Goal: Obtain resource: Download file/media

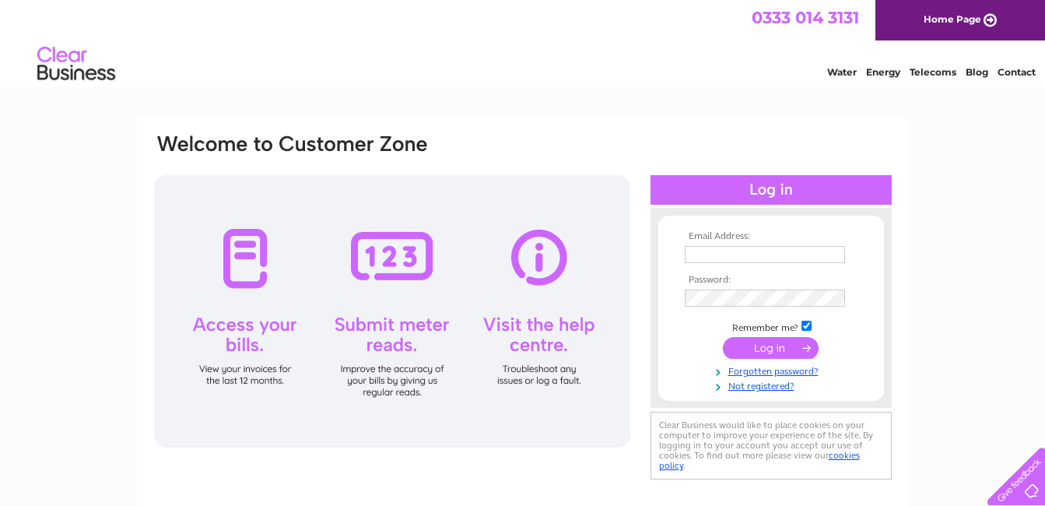
click at [694, 251] on input "text" at bounding box center [765, 254] width 160 height 17
type input "miraclescoffeeshop@hotmail.com"
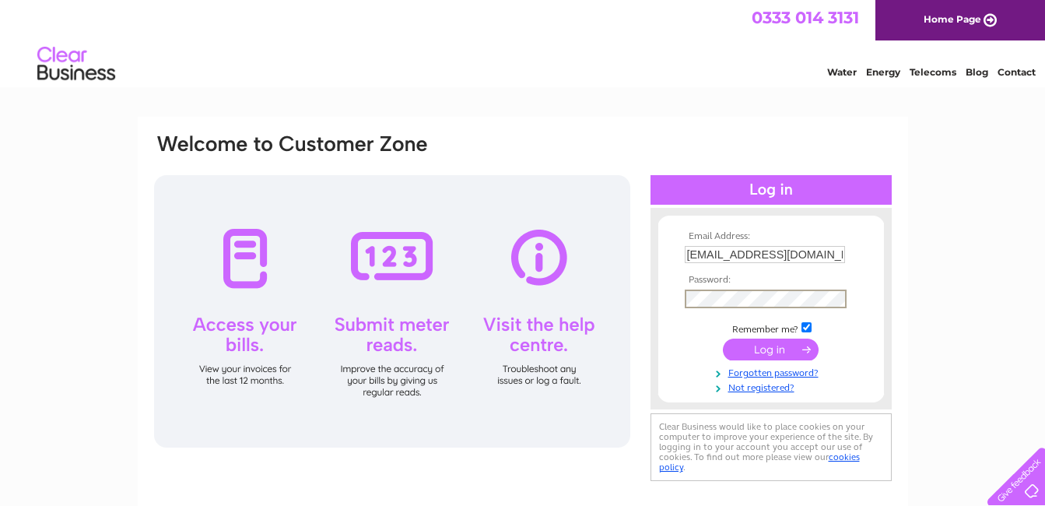
click at [776, 345] on input "submit" at bounding box center [771, 349] width 96 height 22
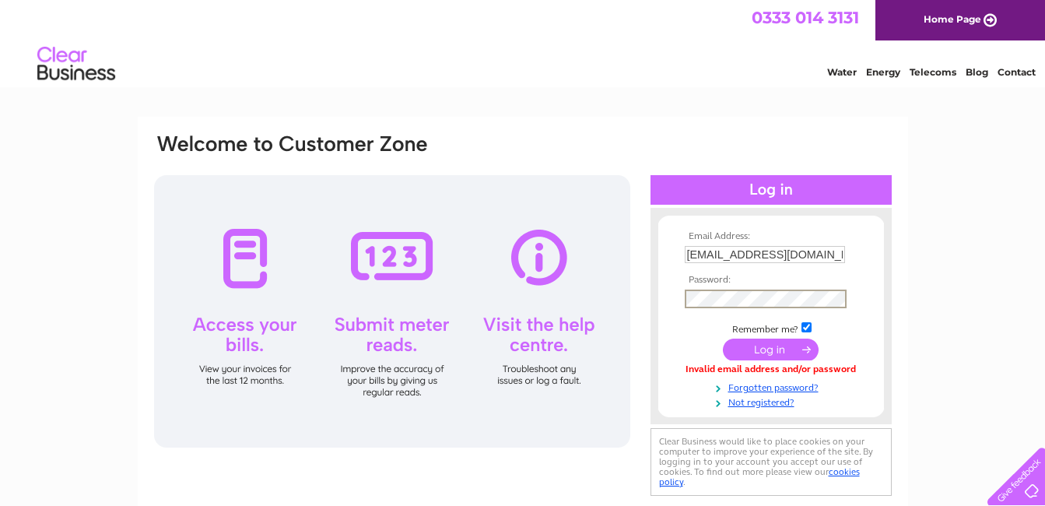
click at [762, 349] on input "submit" at bounding box center [771, 349] width 96 height 22
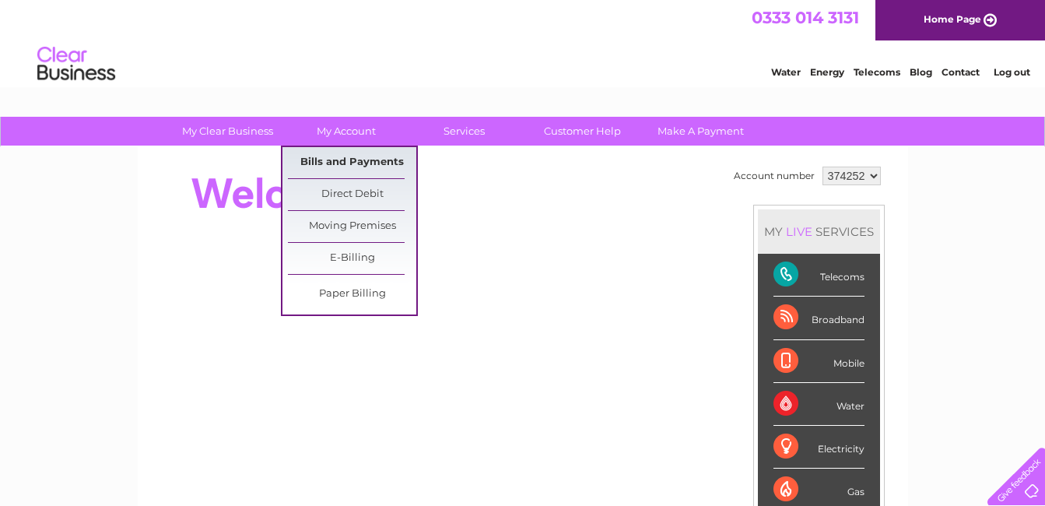
click at [340, 163] on link "Bills and Payments" at bounding box center [352, 162] width 128 height 31
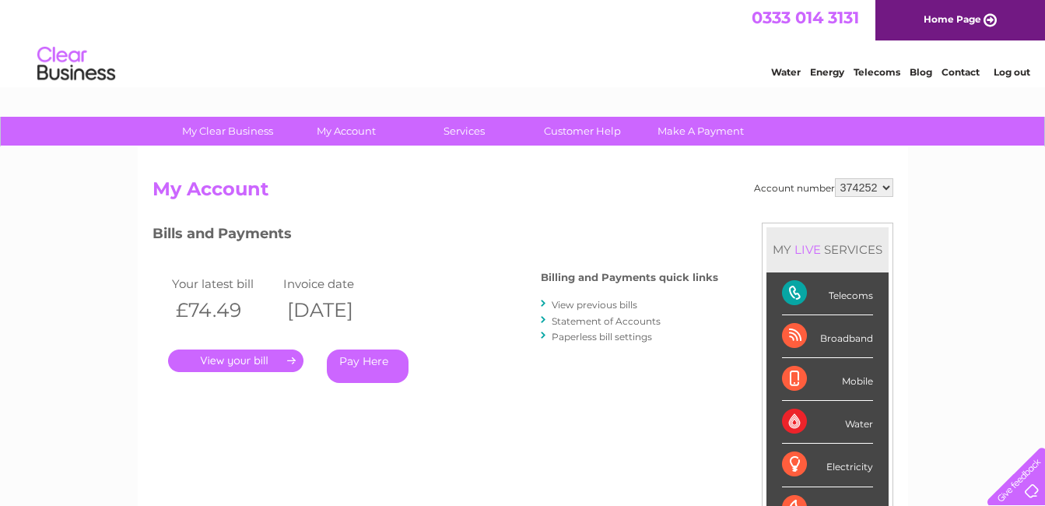
click at [571, 304] on link "View previous bills" at bounding box center [595, 305] width 86 height 12
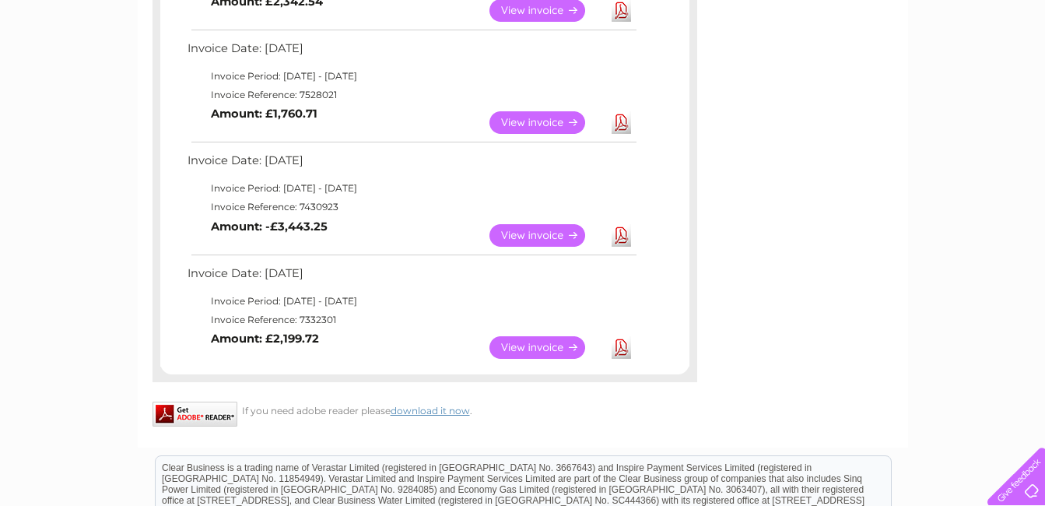
scroll to position [717, 0]
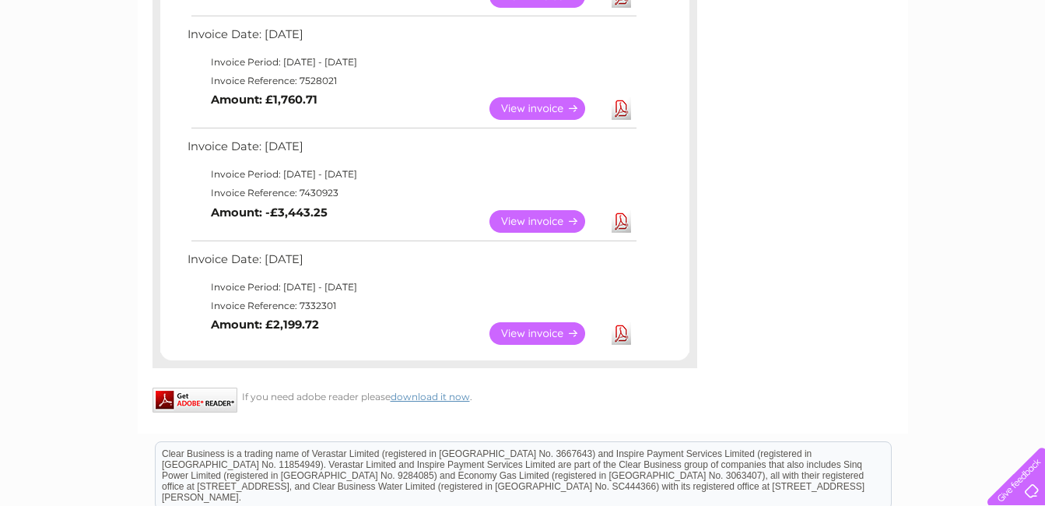
click at [533, 333] on link "View" at bounding box center [546, 333] width 114 height 23
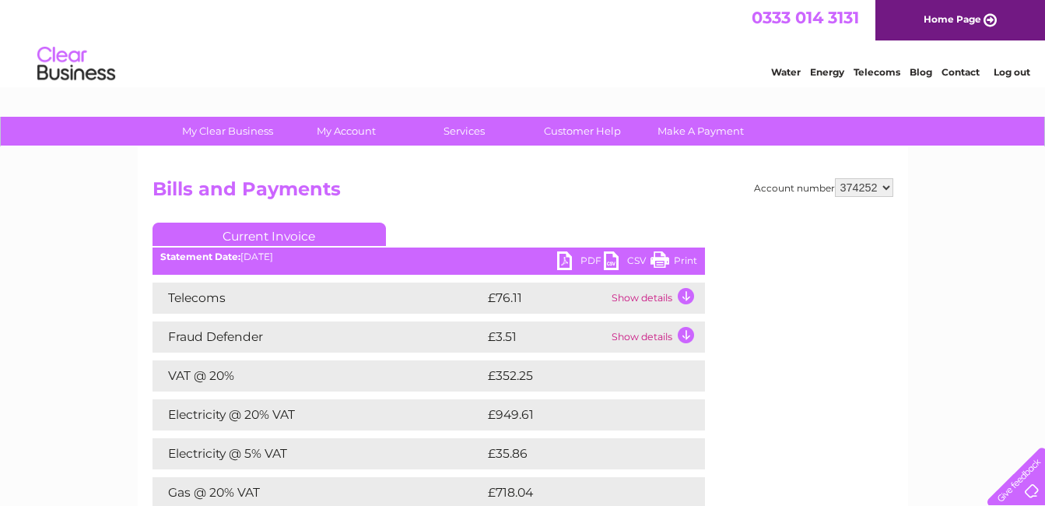
drag, startPoint x: 1053, startPoint y: 203, endPoint x: 1026, endPoint y: 44, distance: 161.7
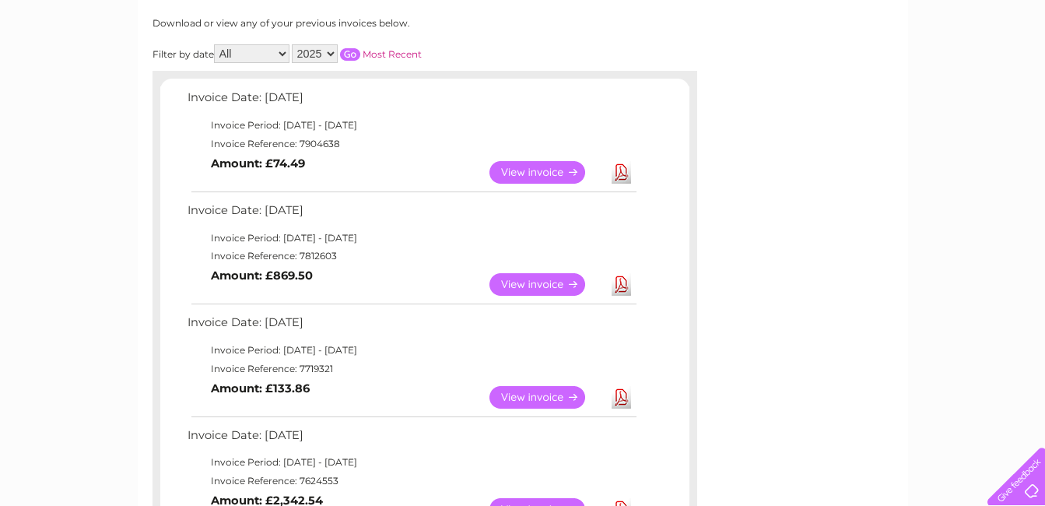
scroll to position [236, 0]
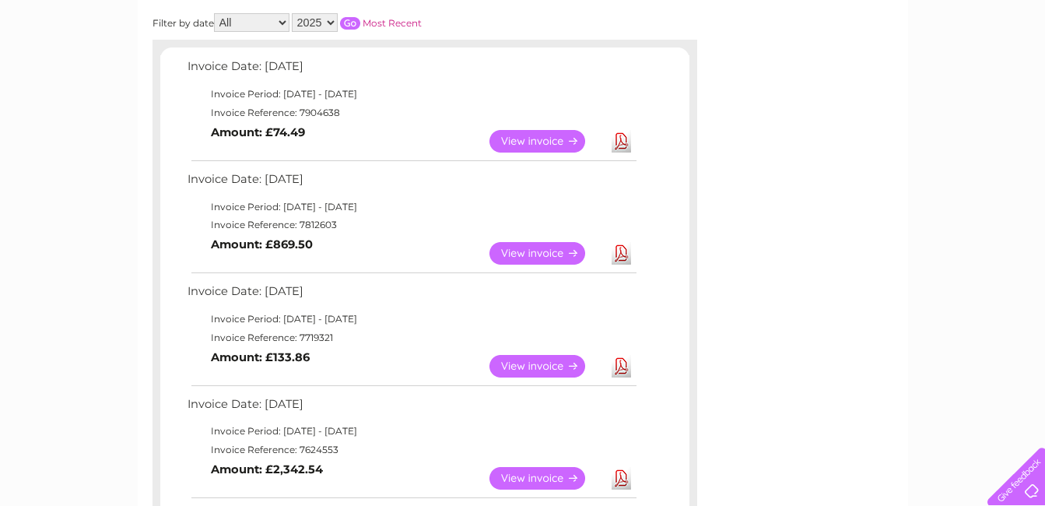
click at [515, 247] on link "View" at bounding box center [546, 253] width 114 height 23
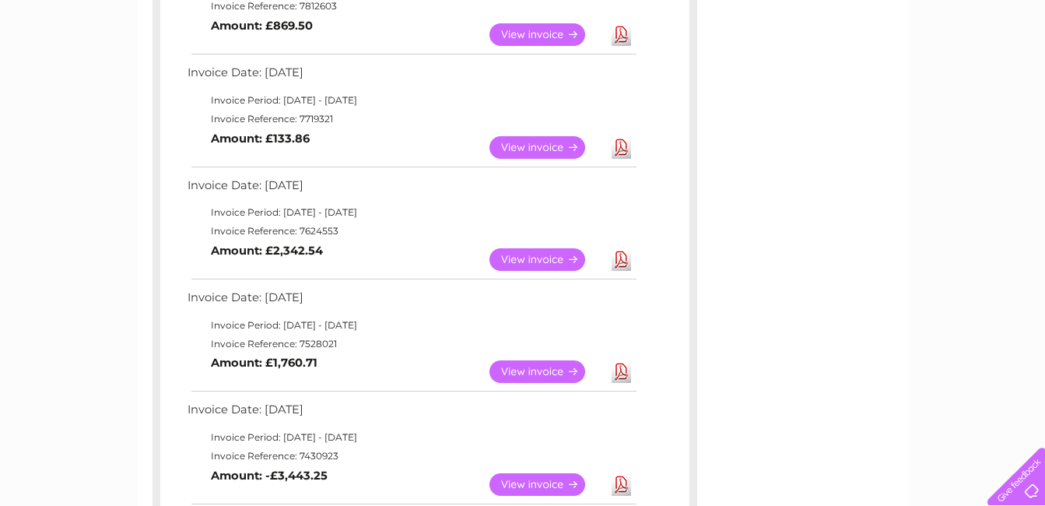
scroll to position [486, 0]
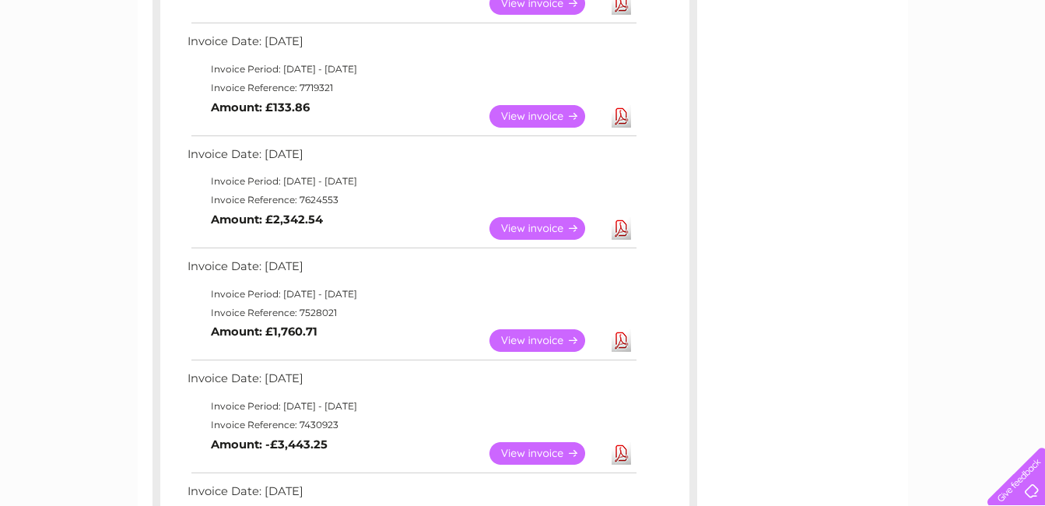
click at [541, 231] on link "View" at bounding box center [546, 228] width 114 height 23
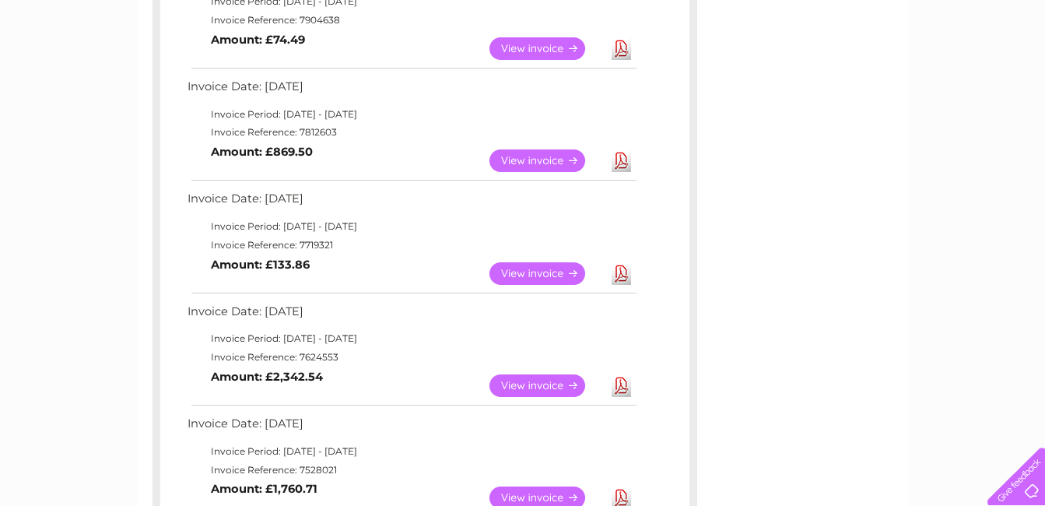
scroll to position [198, 0]
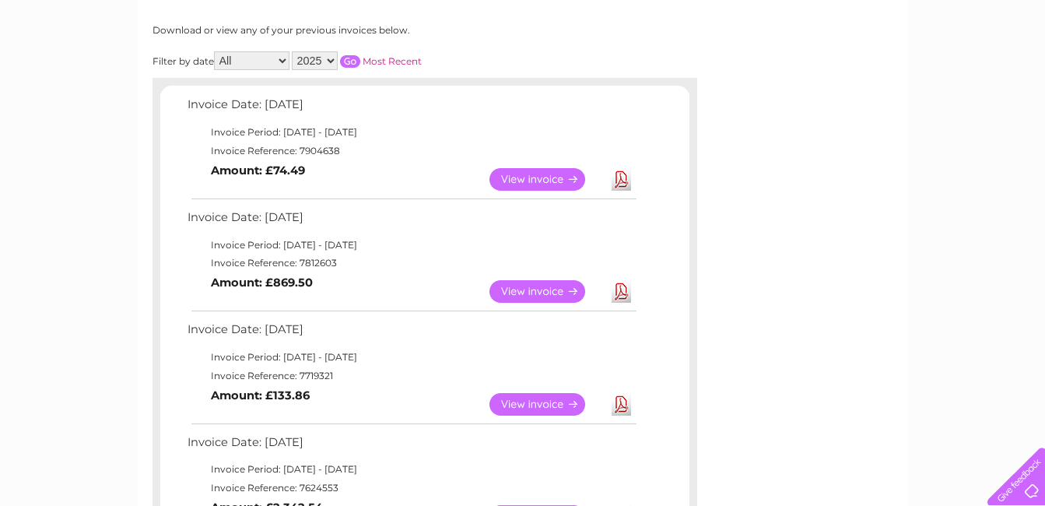
click at [519, 407] on link "View" at bounding box center [546, 404] width 114 height 23
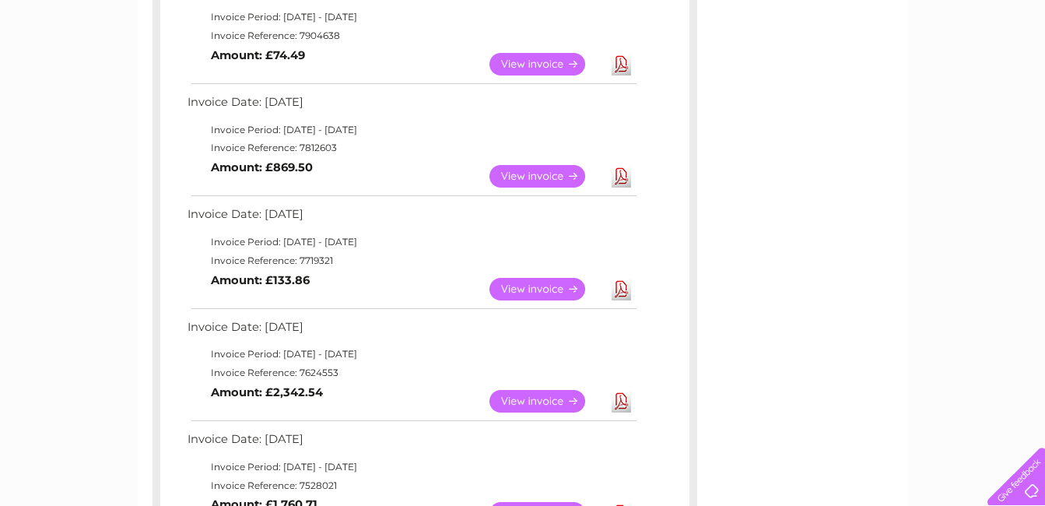
scroll to position [354, 0]
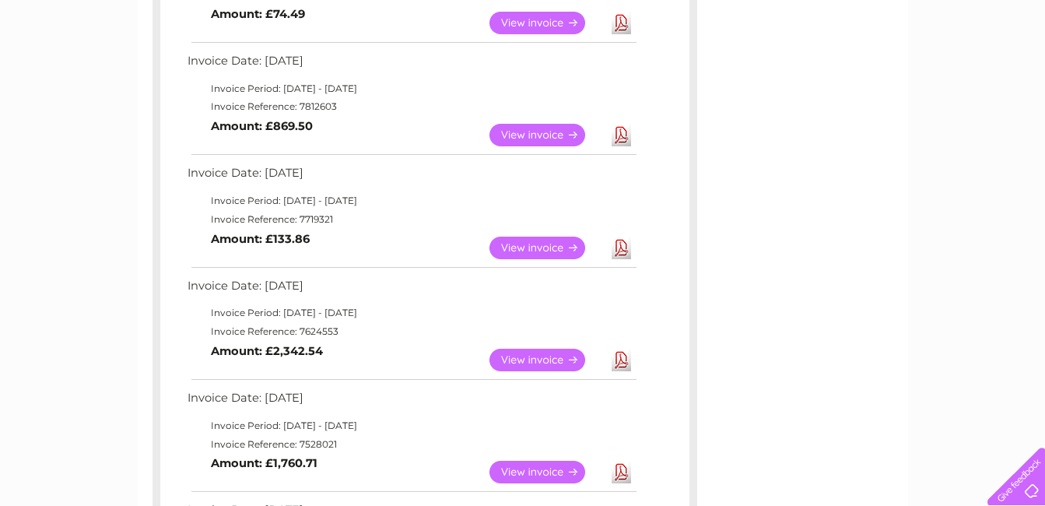
click at [533, 359] on link "View" at bounding box center [546, 360] width 114 height 23
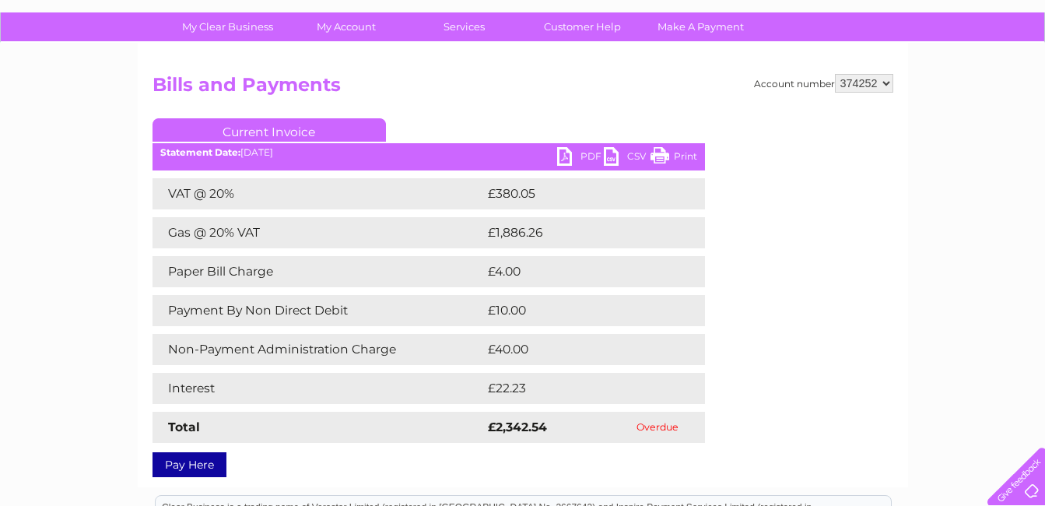
scroll to position [167, 0]
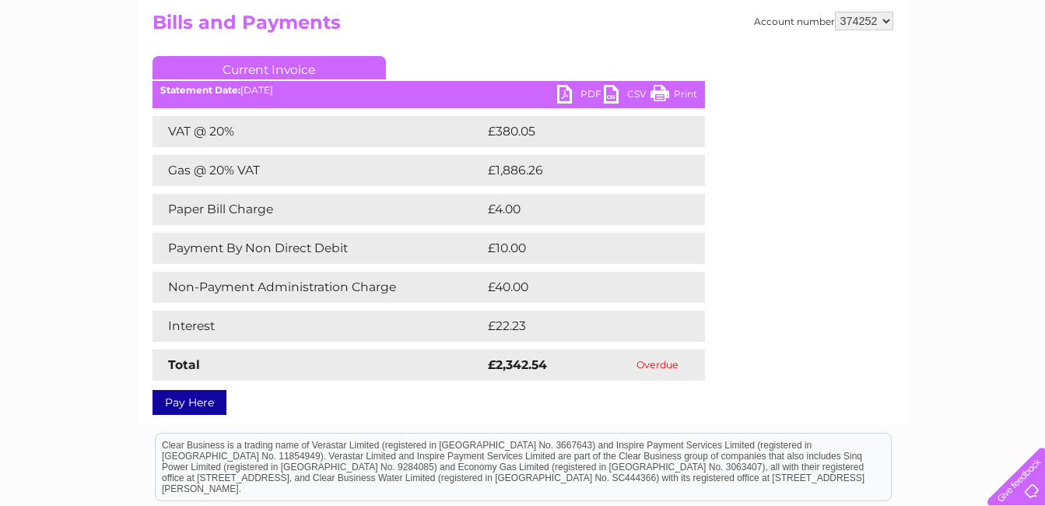
click at [594, 93] on link "PDF" at bounding box center [580, 96] width 47 height 23
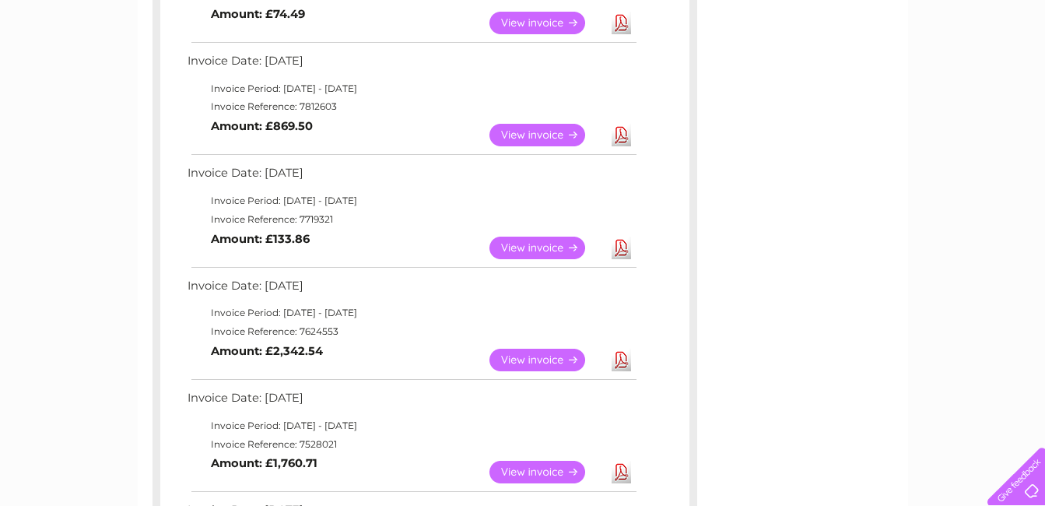
click at [567, 473] on link "View" at bounding box center [546, 472] width 114 height 23
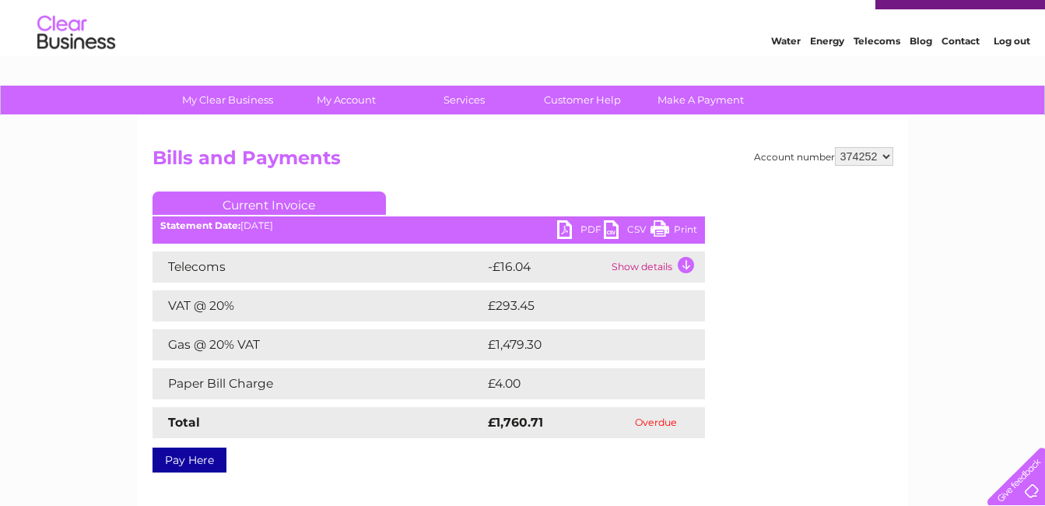
scroll to position [156, 0]
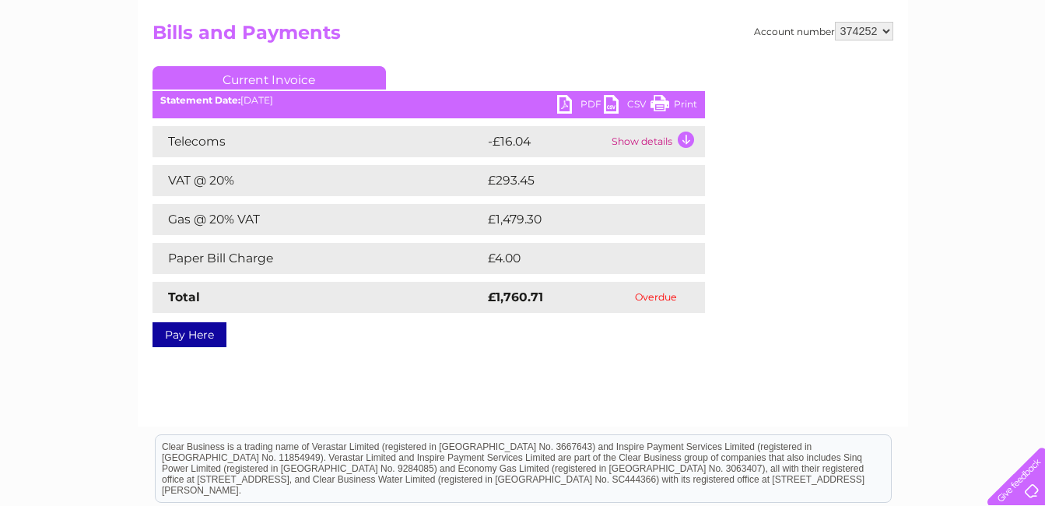
click at [569, 104] on link "PDF" at bounding box center [580, 106] width 47 height 23
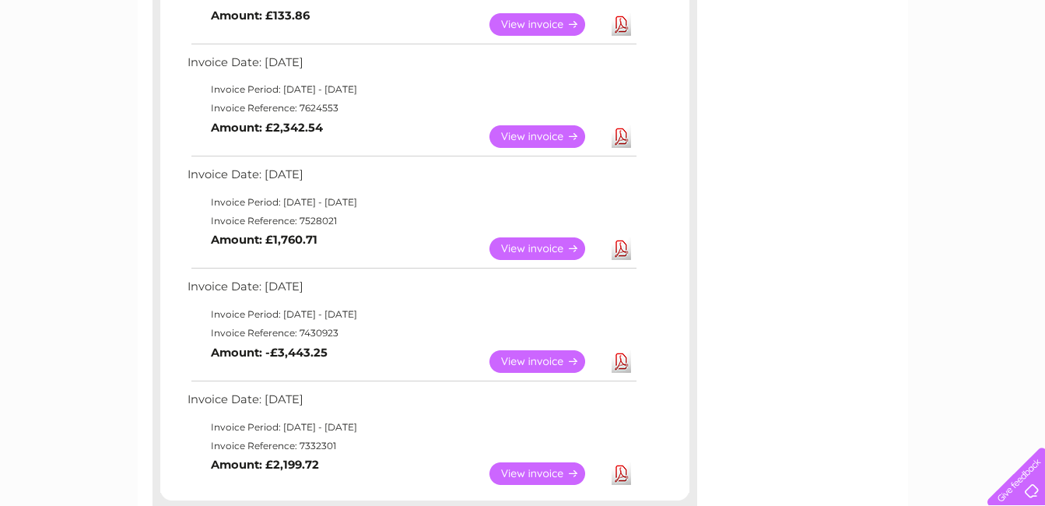
scroll to position [580, 0]
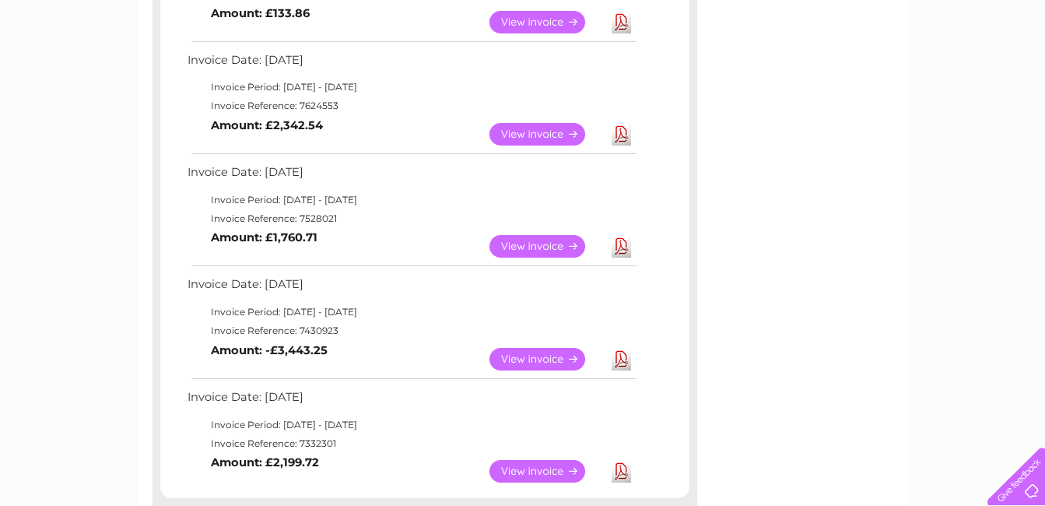
click at [529, 354] on link "View" at bounding box center [546, 359] width 114 height 23
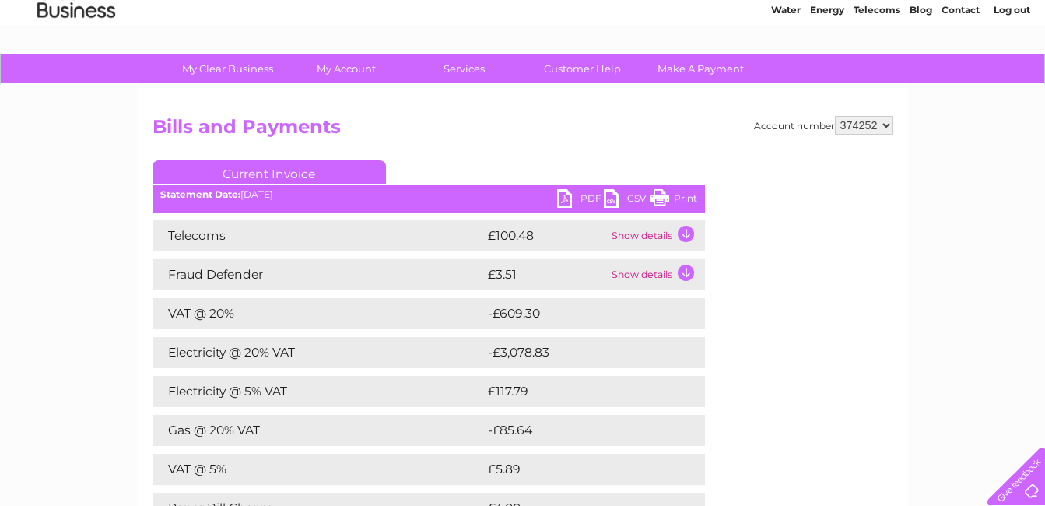
scroll to position [198, 0]
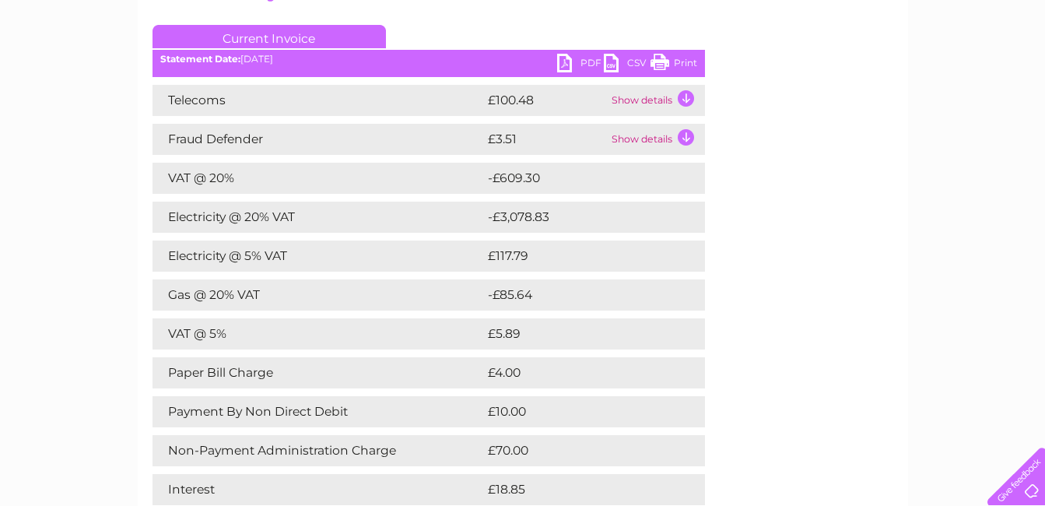
click at [569, 62] on link "PDF" at bounding box center [580, 65] width 47 height 23
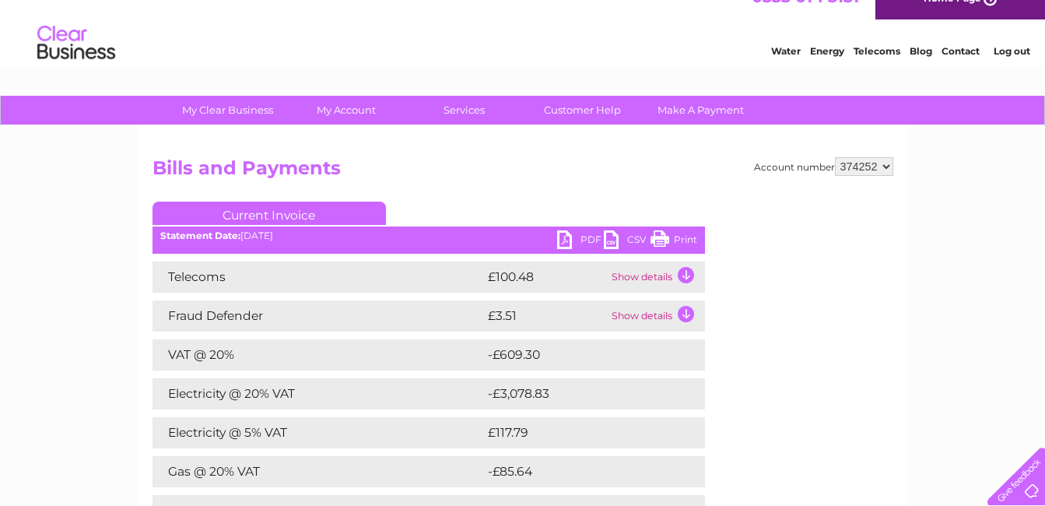
scroll to position [0, 0]
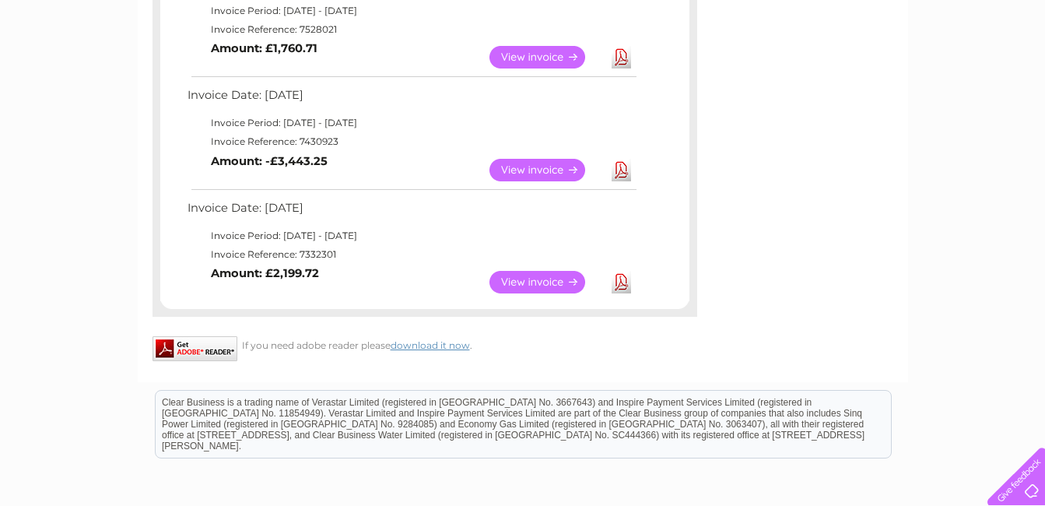
scroll to position [782, 0]
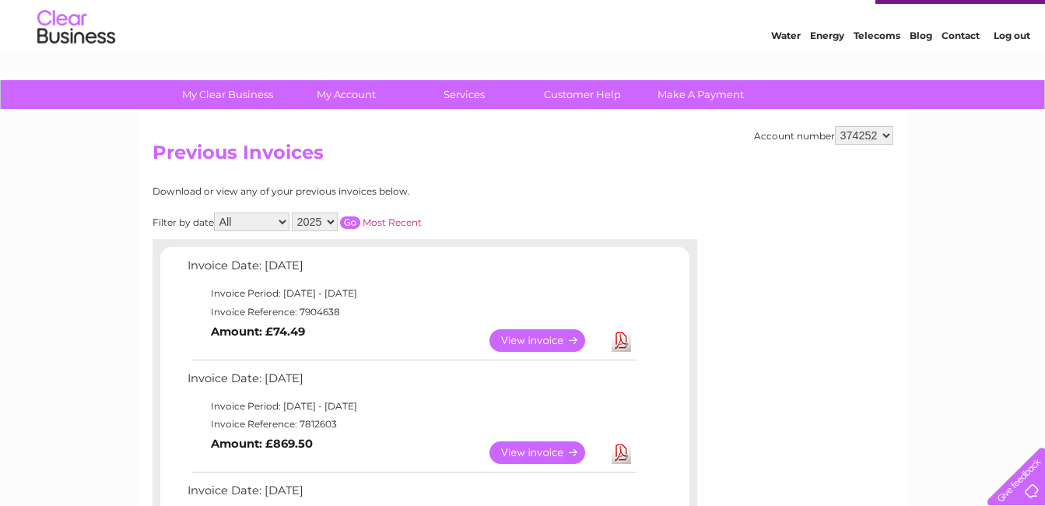
scroll to position [31, 0]
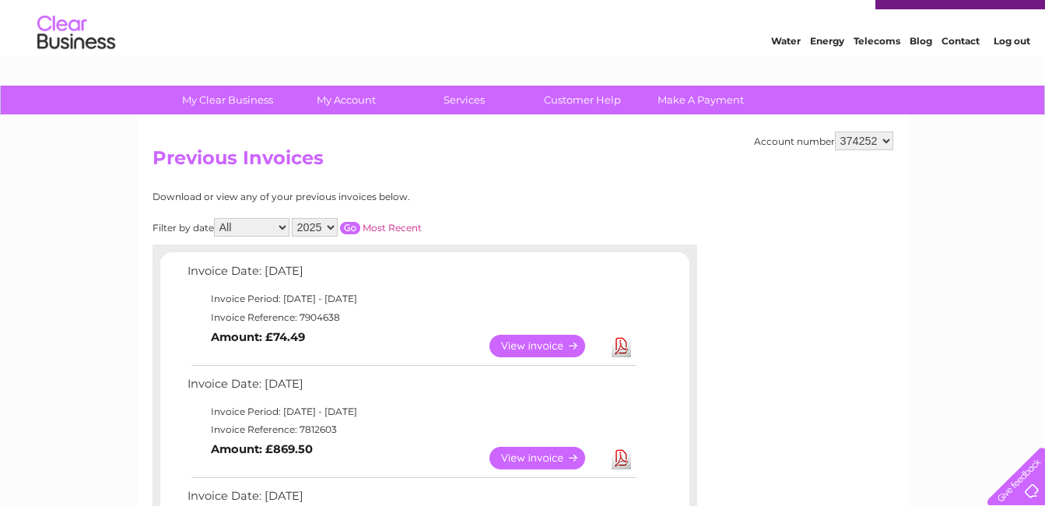
click at [329, 230] on select "2025 2024 2023 2022" at bounding box center [315, 227] width 46 height 19
select select "2024"
click at [293, 218] on select "2025 2024 2023 2022" at bounding box center [315, 227] width 46 height 19
click at [352, 226] on input "button" at bounding box center [350, 228] width 20 height 12
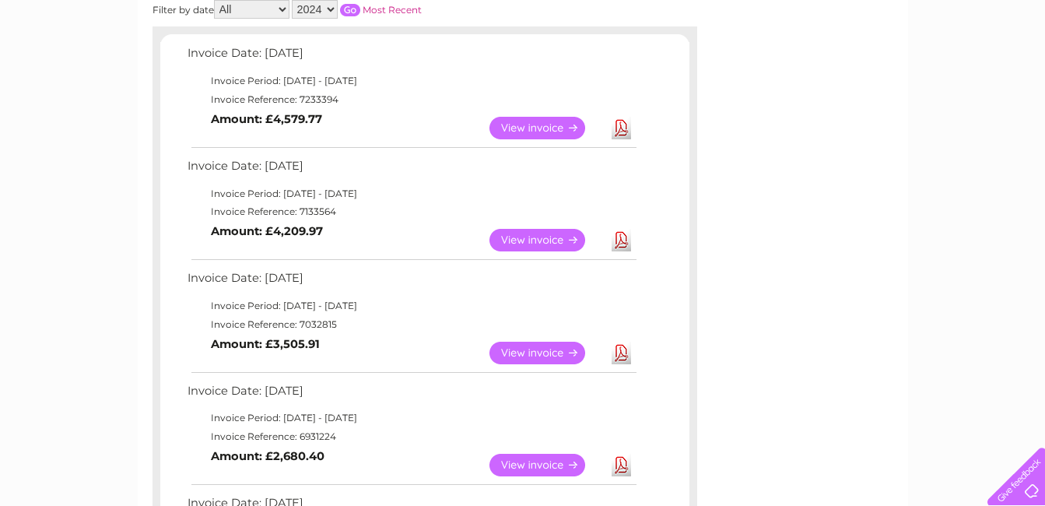
scroll to position [280, 0]
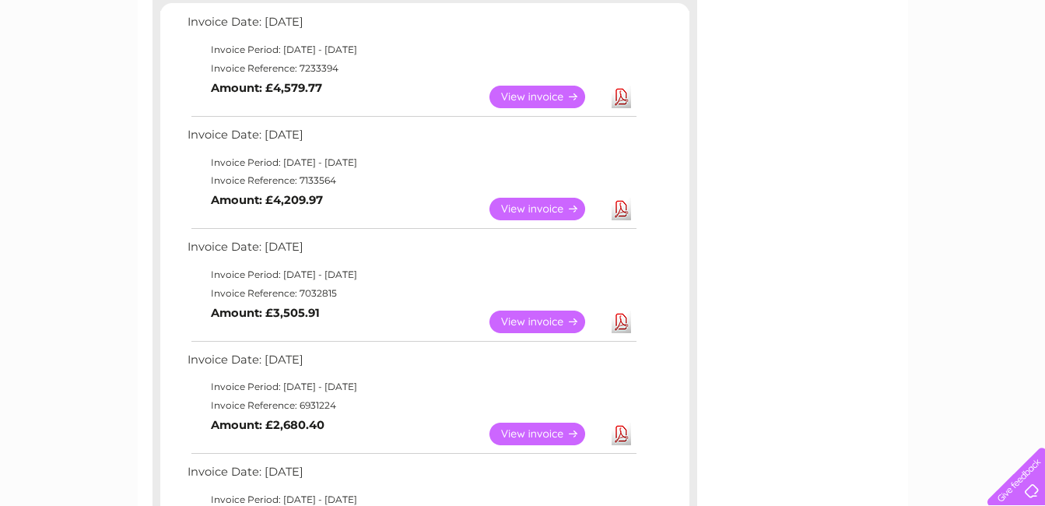
click at [543, 96] on link "View" at bounding box center [546, 97] width 114 height 23
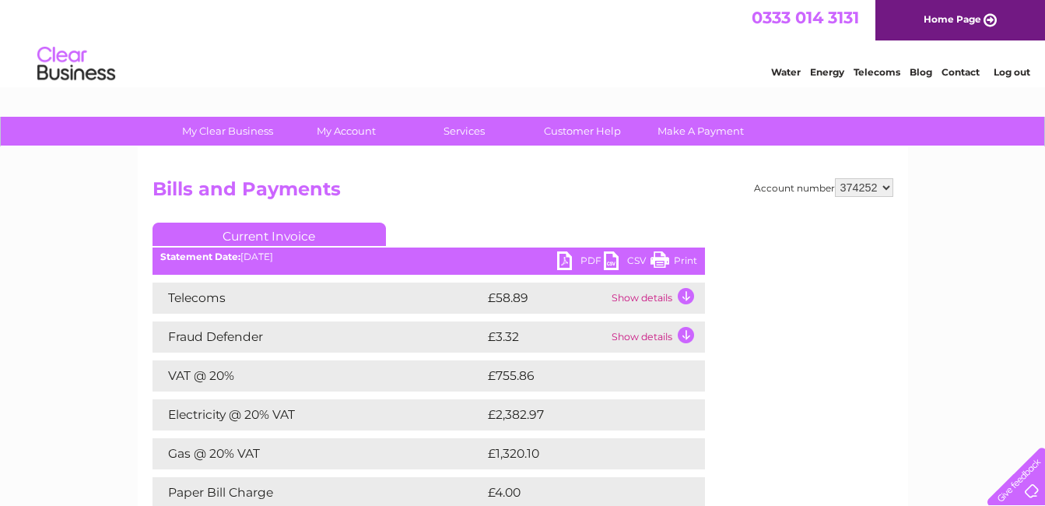
click at [560, 258] on link "PDF" at bounding box center [580, 262] width 47 height 23
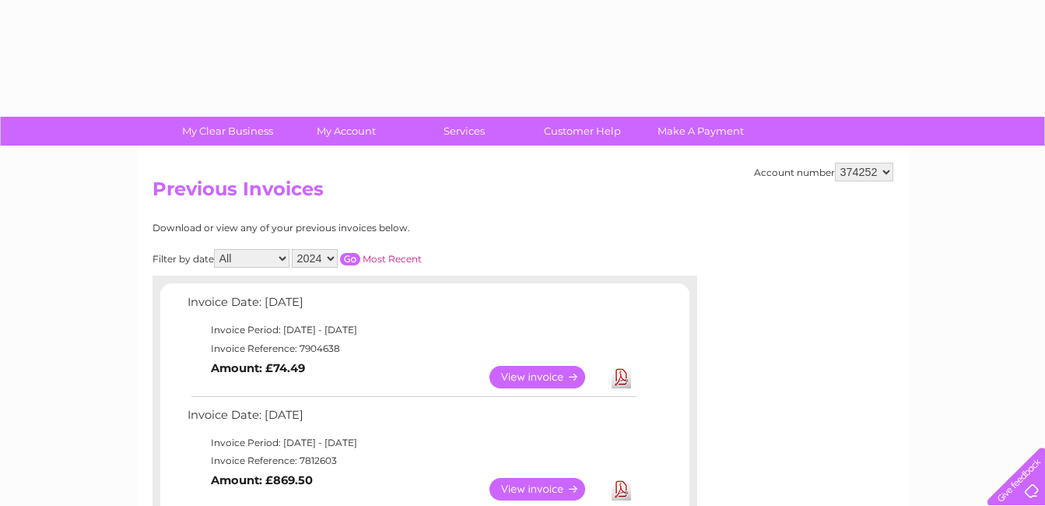
select select "2024"
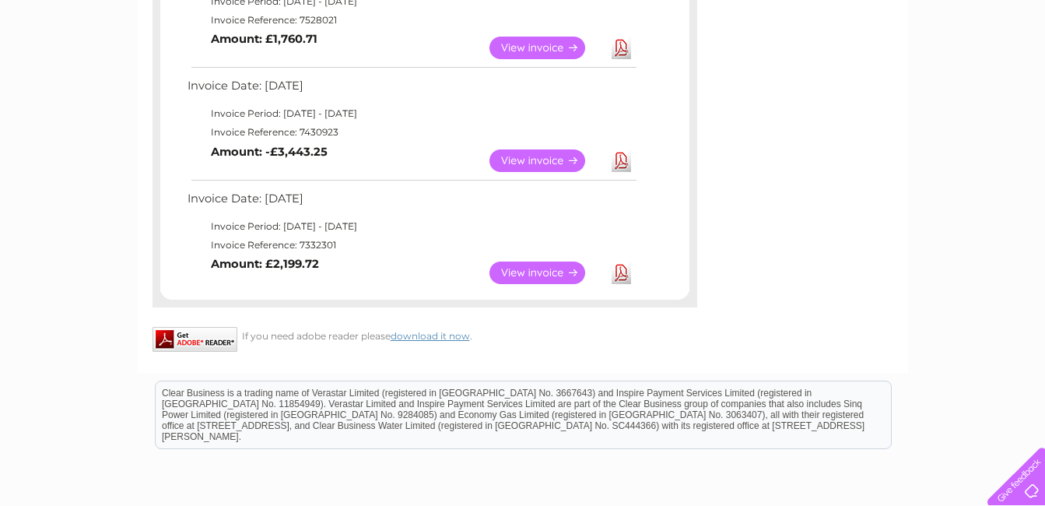
scroll to position [780, 0]
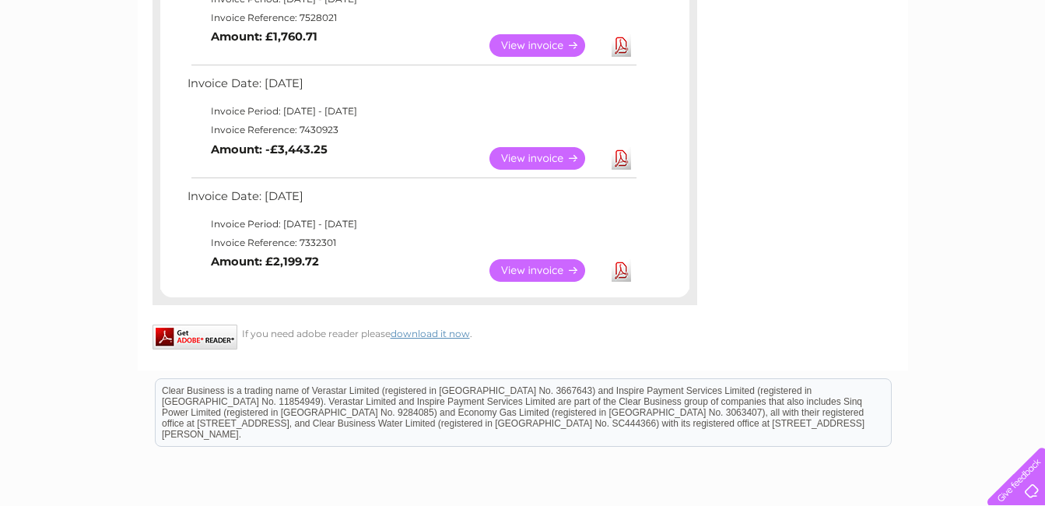
click at [559, 267] on link "View" at bounding box center [546, 270] width 114 height 23
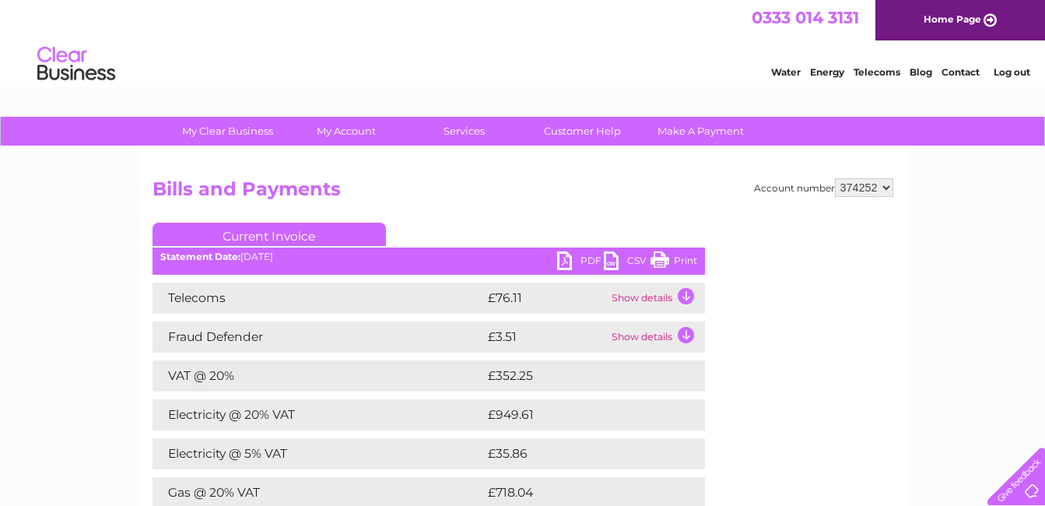
click at [563, 261] on link "PDF" at bounding box center [580, 262] width 47 height 23
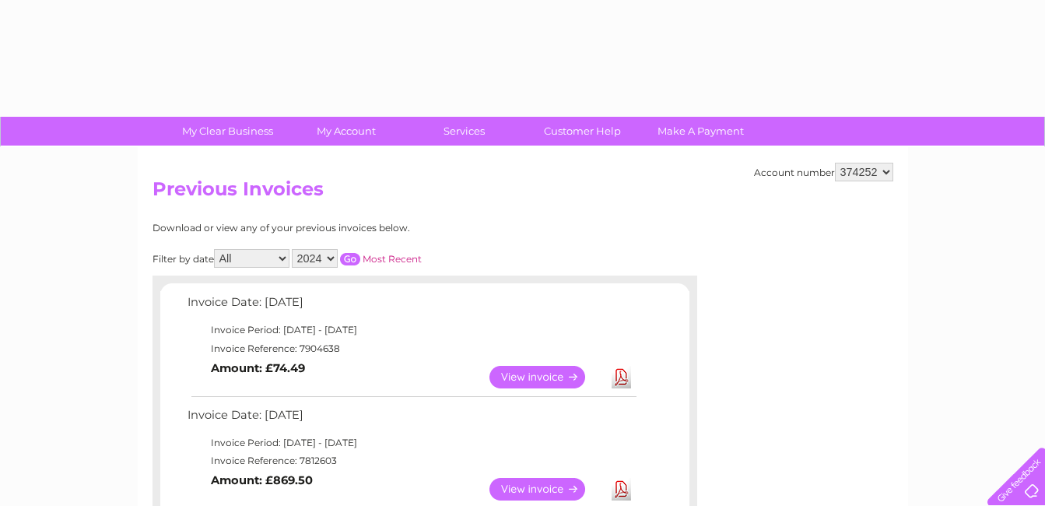
select select "2024"
